Goal: Information Seeking & Learning: Learn about a topic

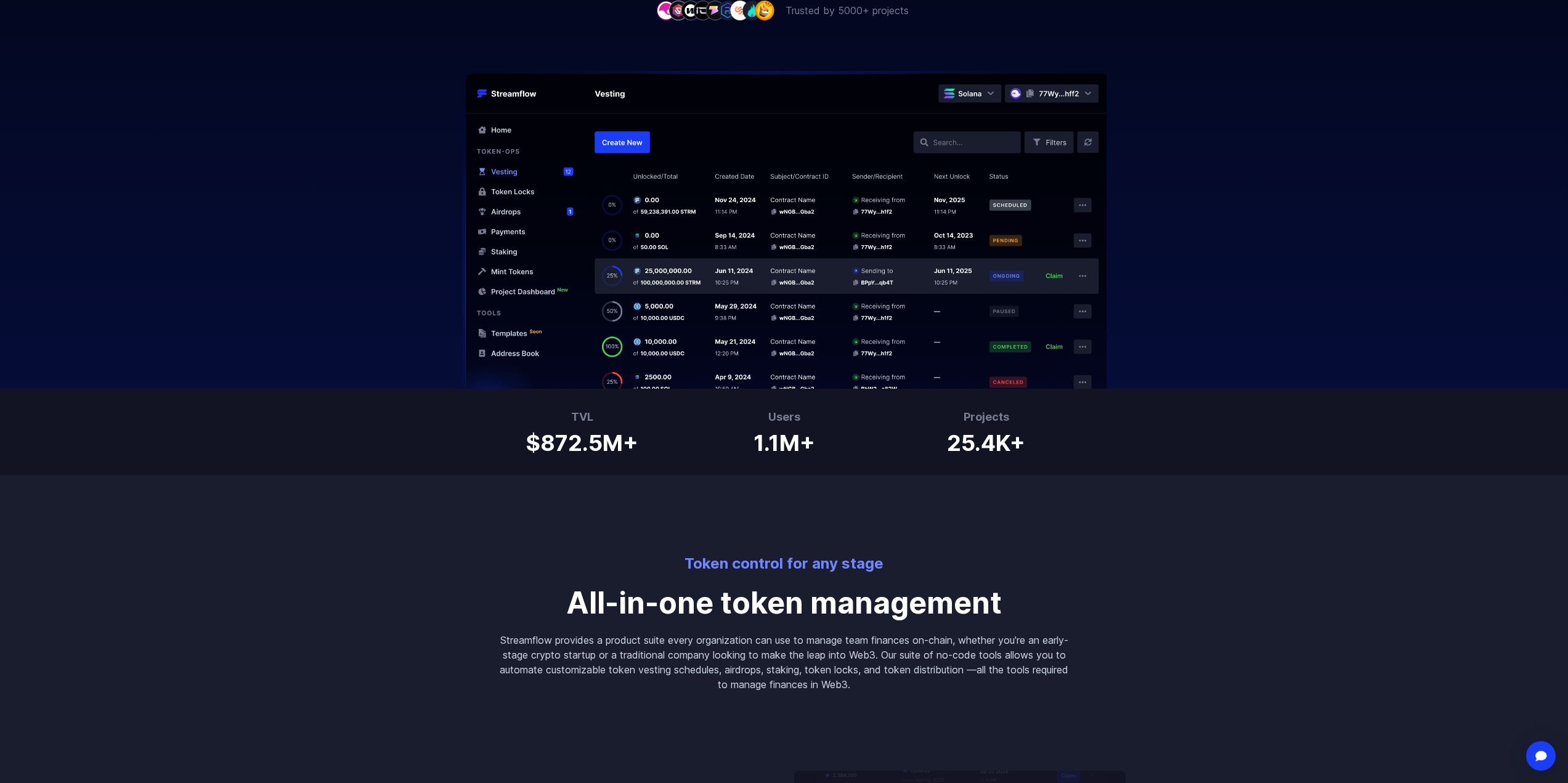
scroll to position [493, 0]
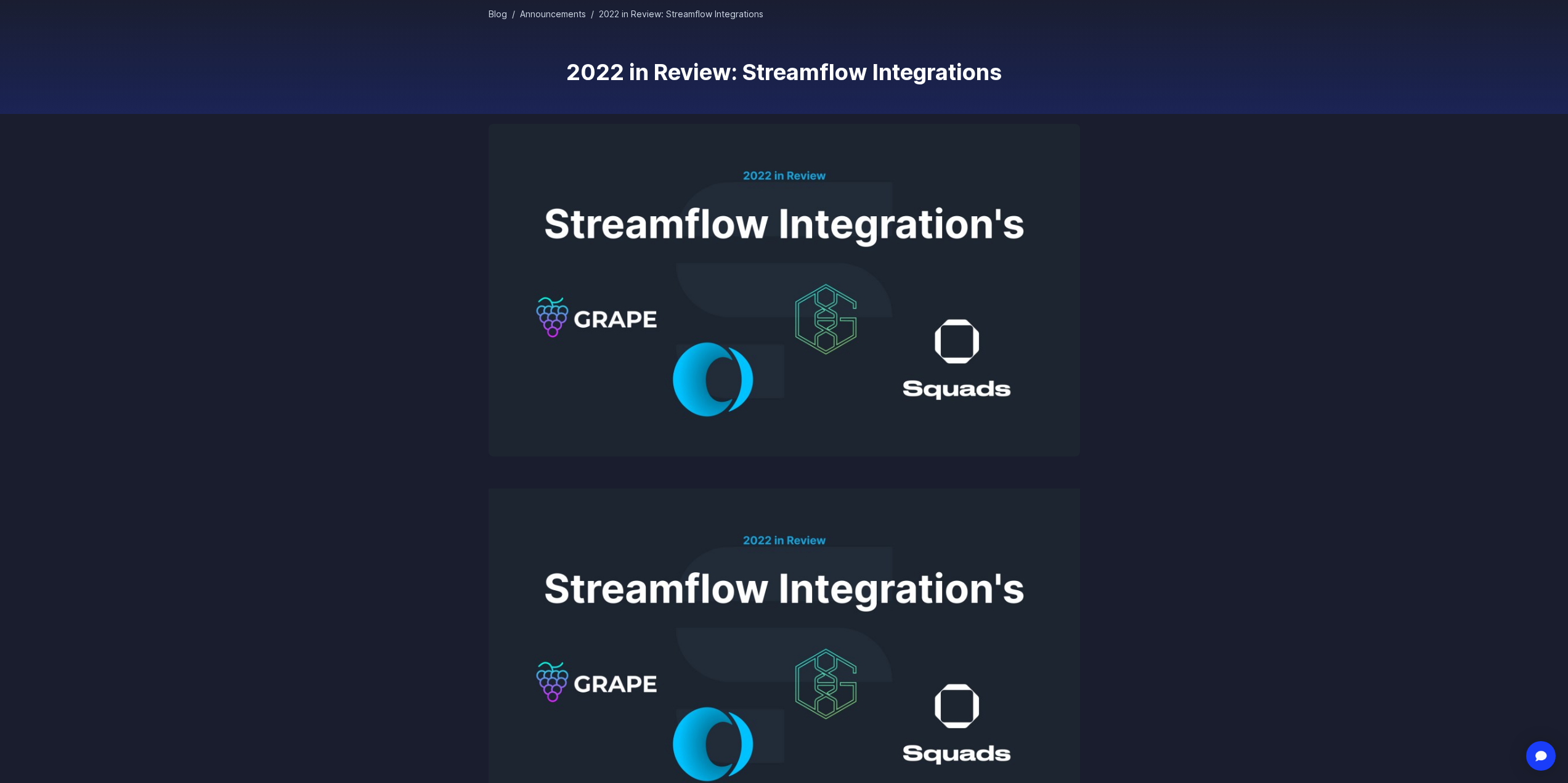
scroll to position [123, 0]
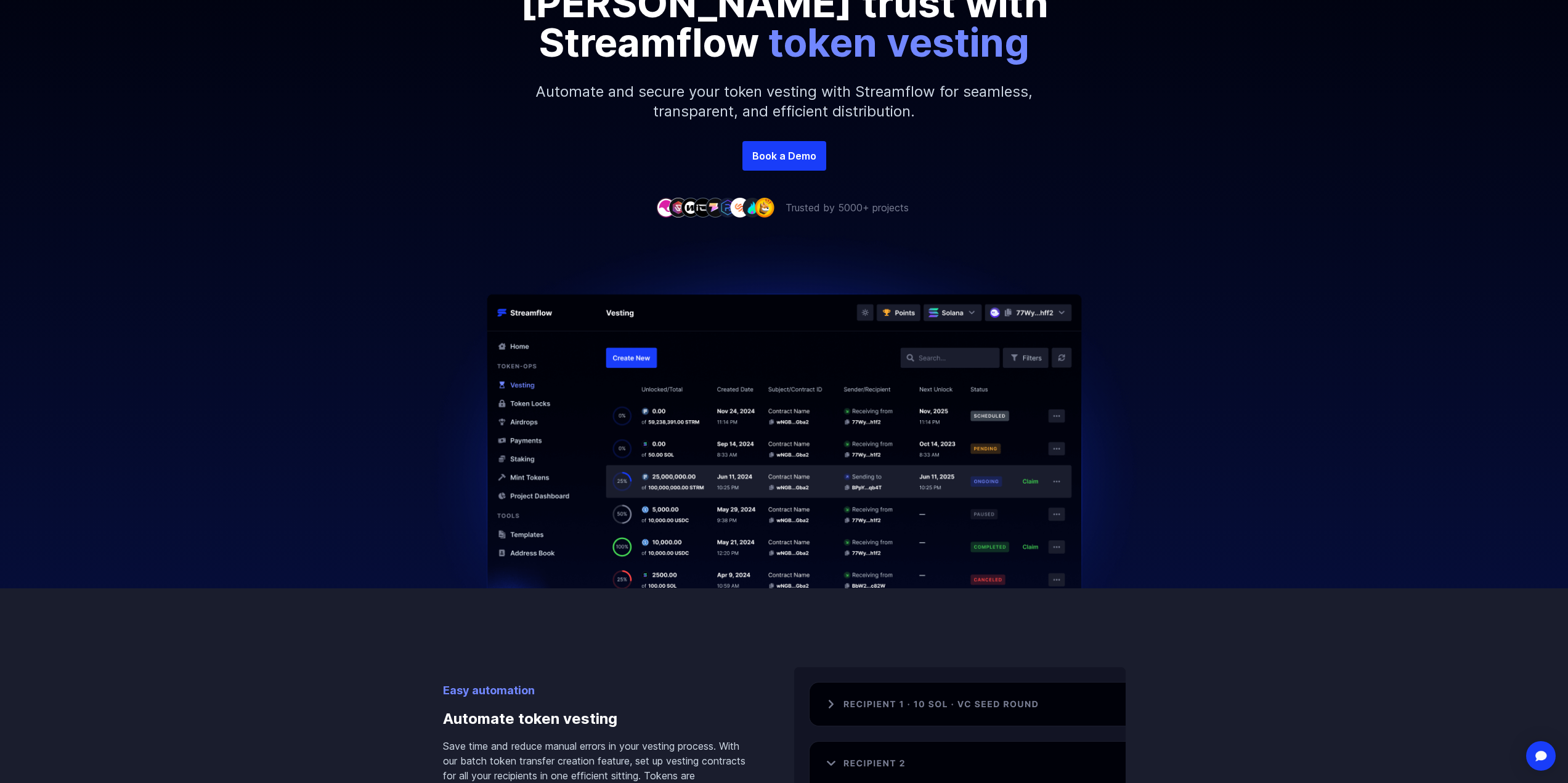
scroll to position [247, 0]
